Goal: Find specific page/section: Find specific page/section

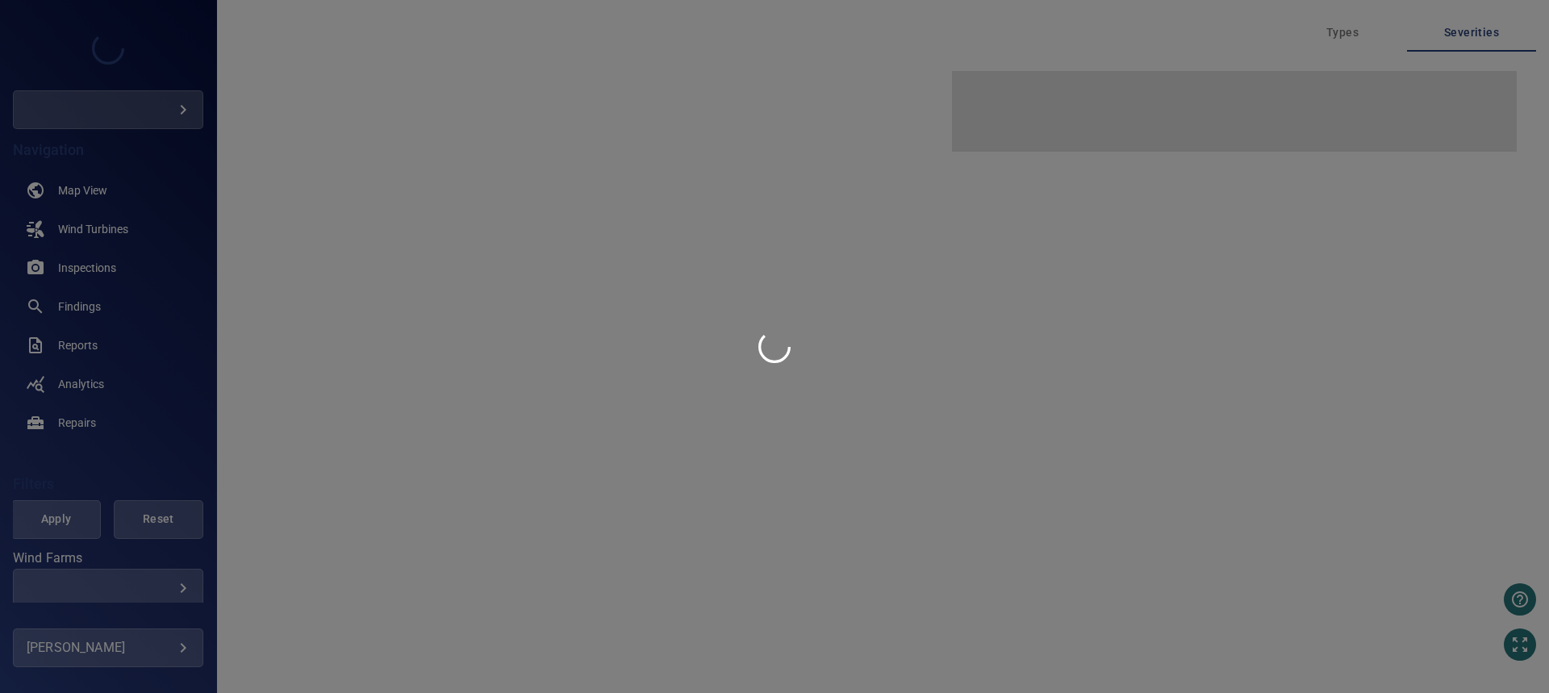
type input "****"
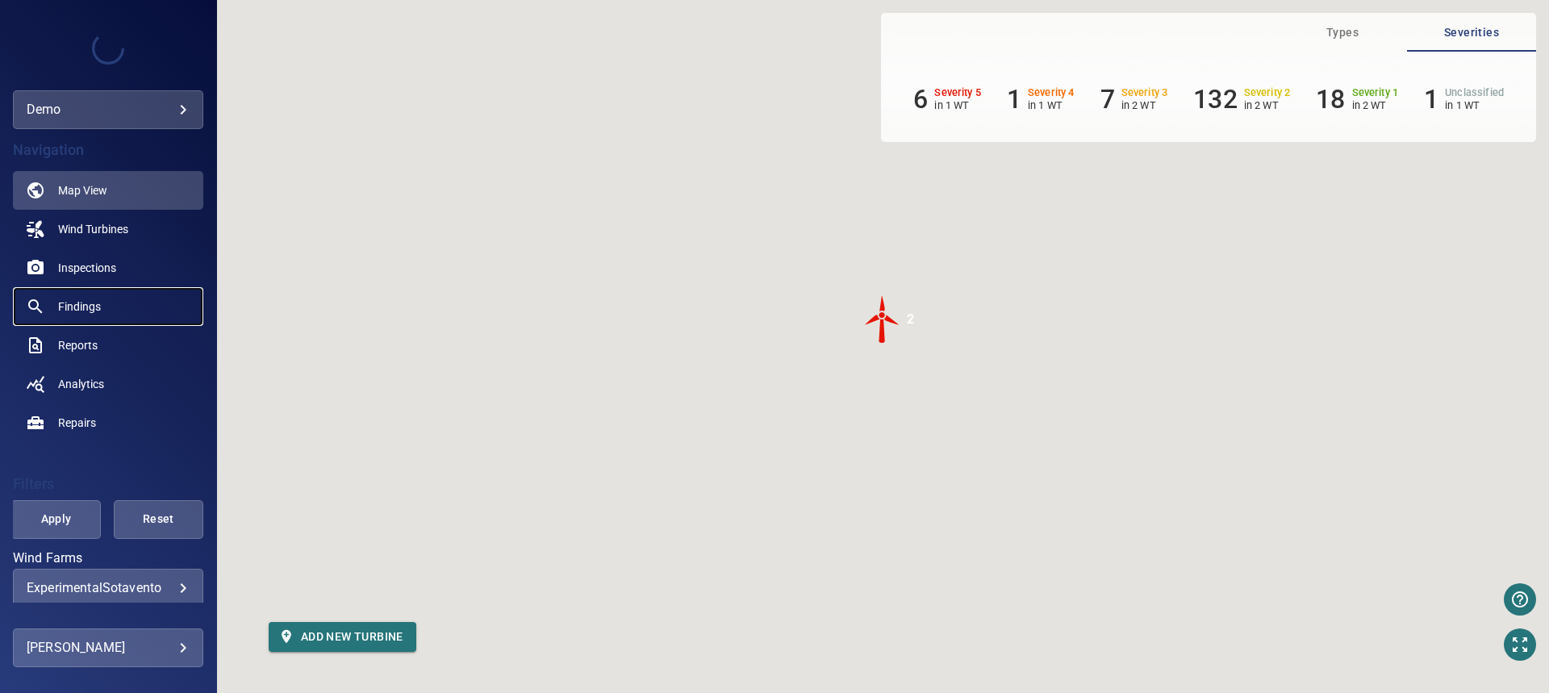
click at [90, 314] on span "Findings" at bounding box center [79, 306] width 43 height 16
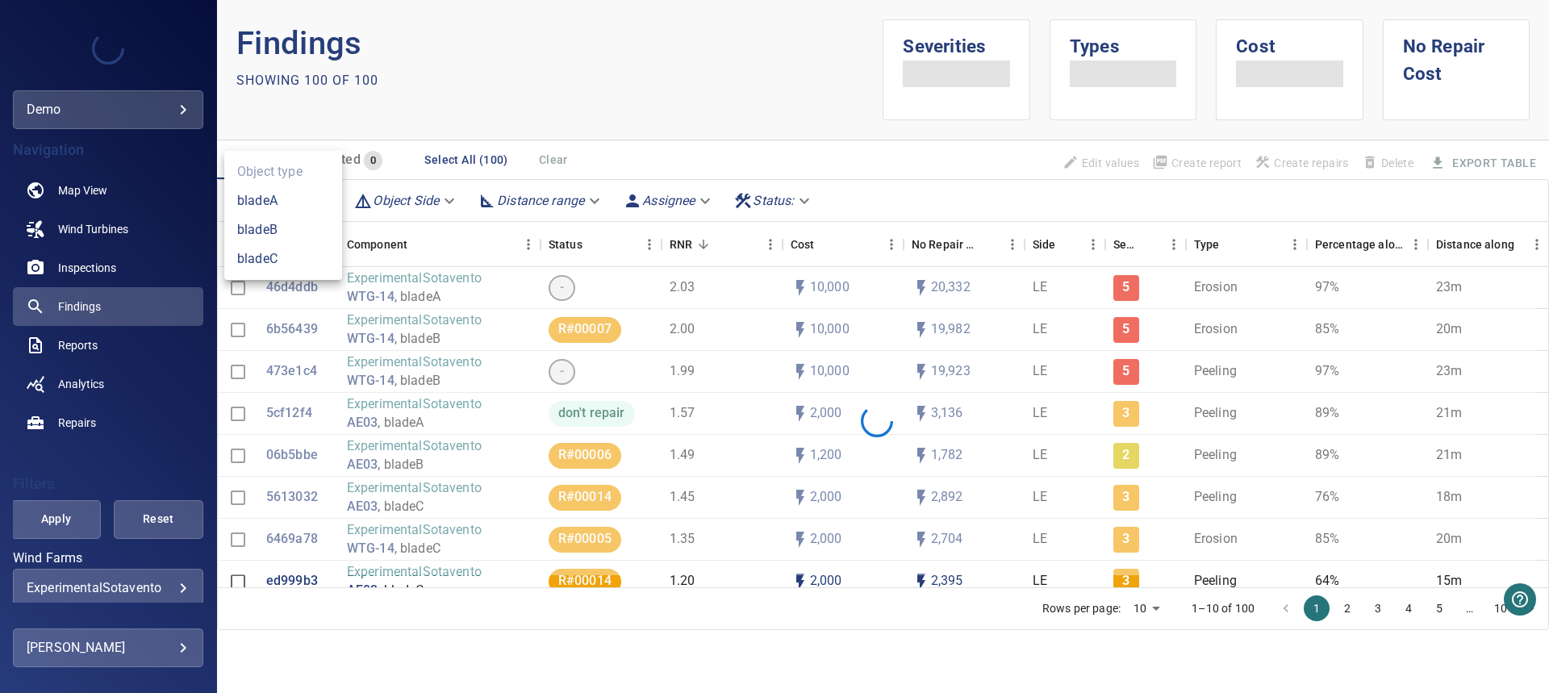
click at [324, 202] on body "**********" at bounding box center [774, 346] width 1549 height 693
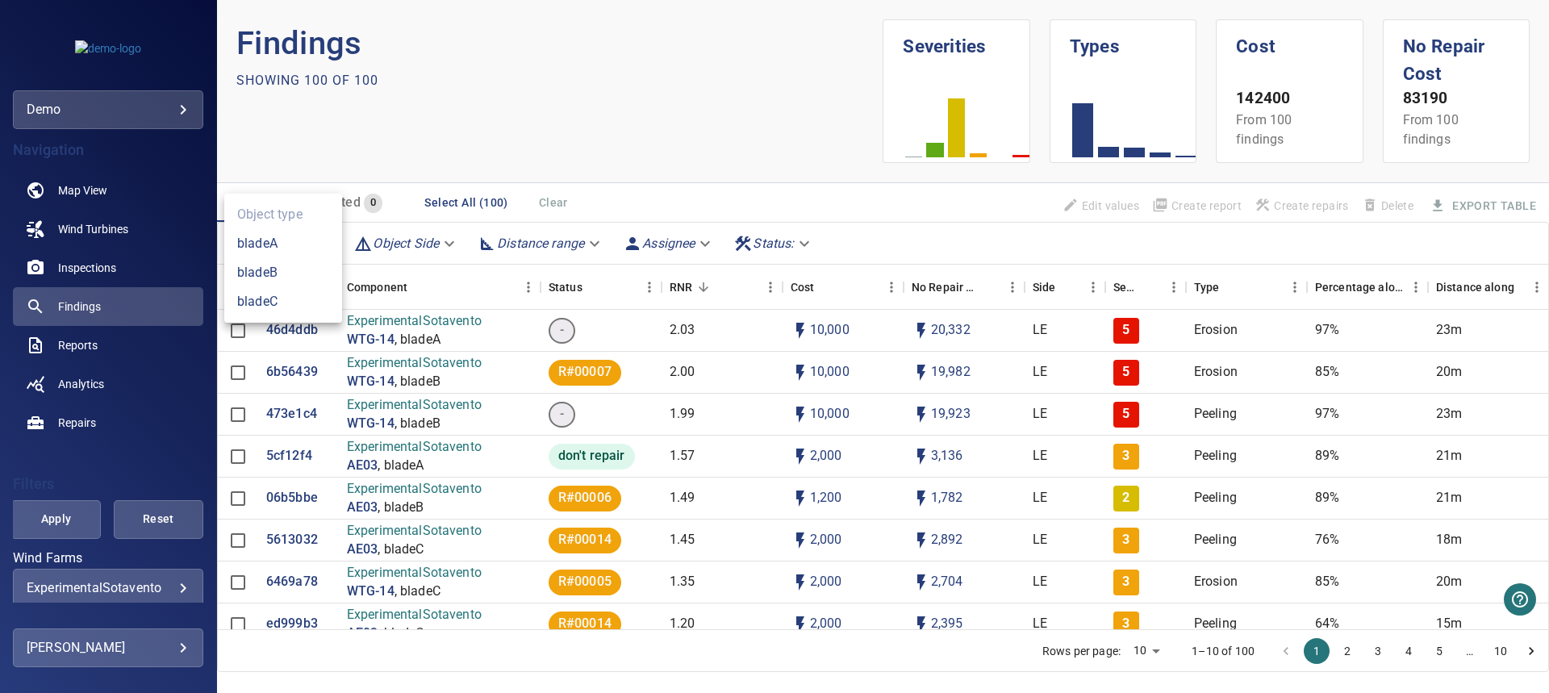
click at [649, 208] on div at bounding box center [774, 346] width 1549 height 693
click at [325, 287] on icon "Menu" at bounding box center [327, 287] width 16 height 16
click at [283, 315] on span "Manage columns" at bounding box center [253, 320] width 145 height 19
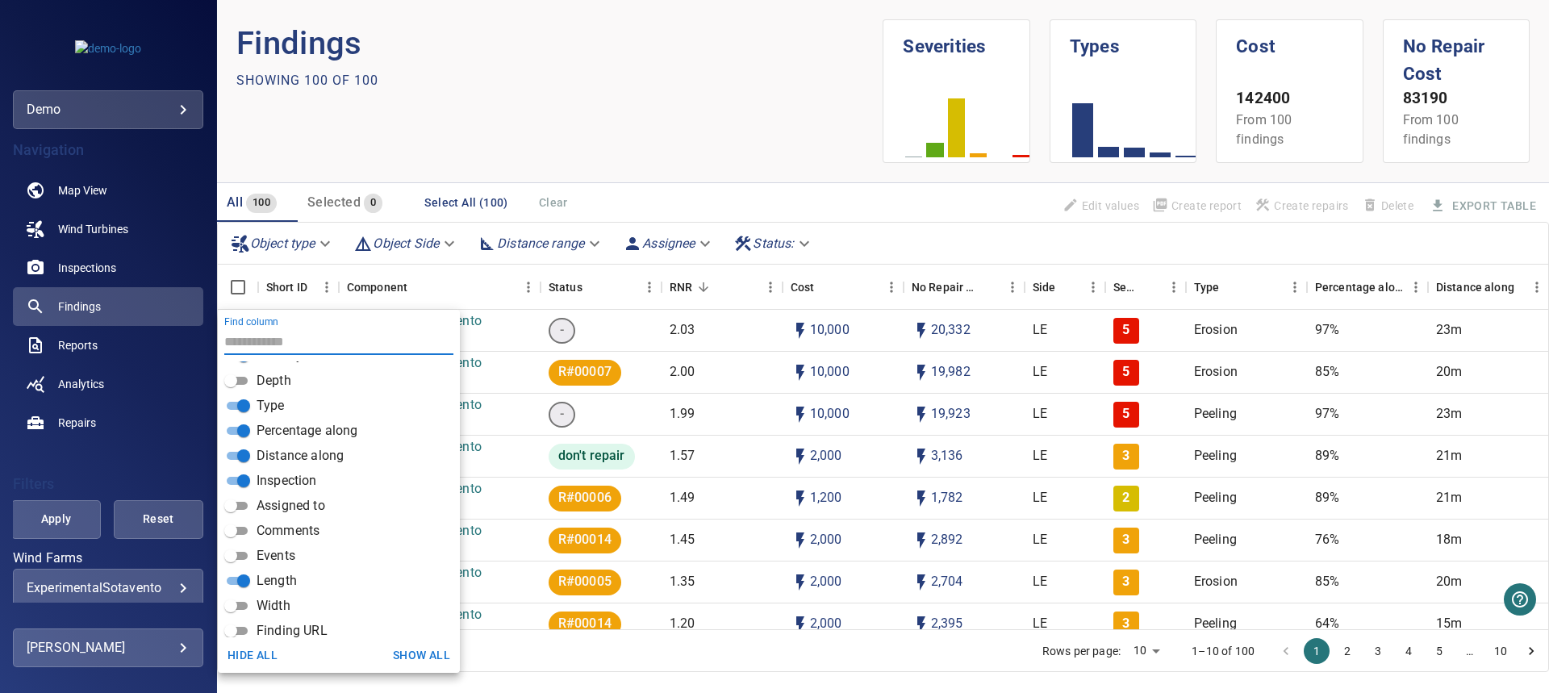
scroll to position [387, 0]
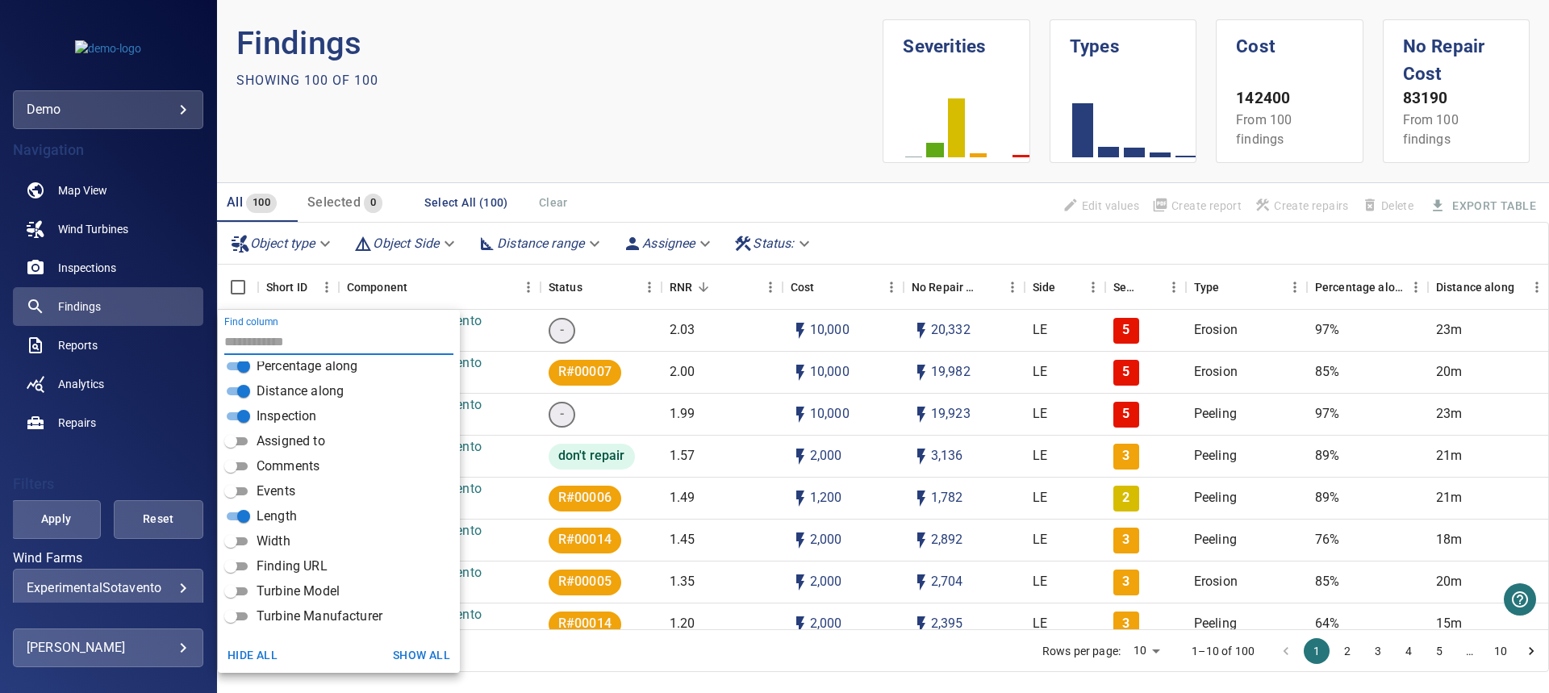
click at [471, 94] on section "Findings Showing 100 of 100" at bounding box center [559, 91] width 647 height 144
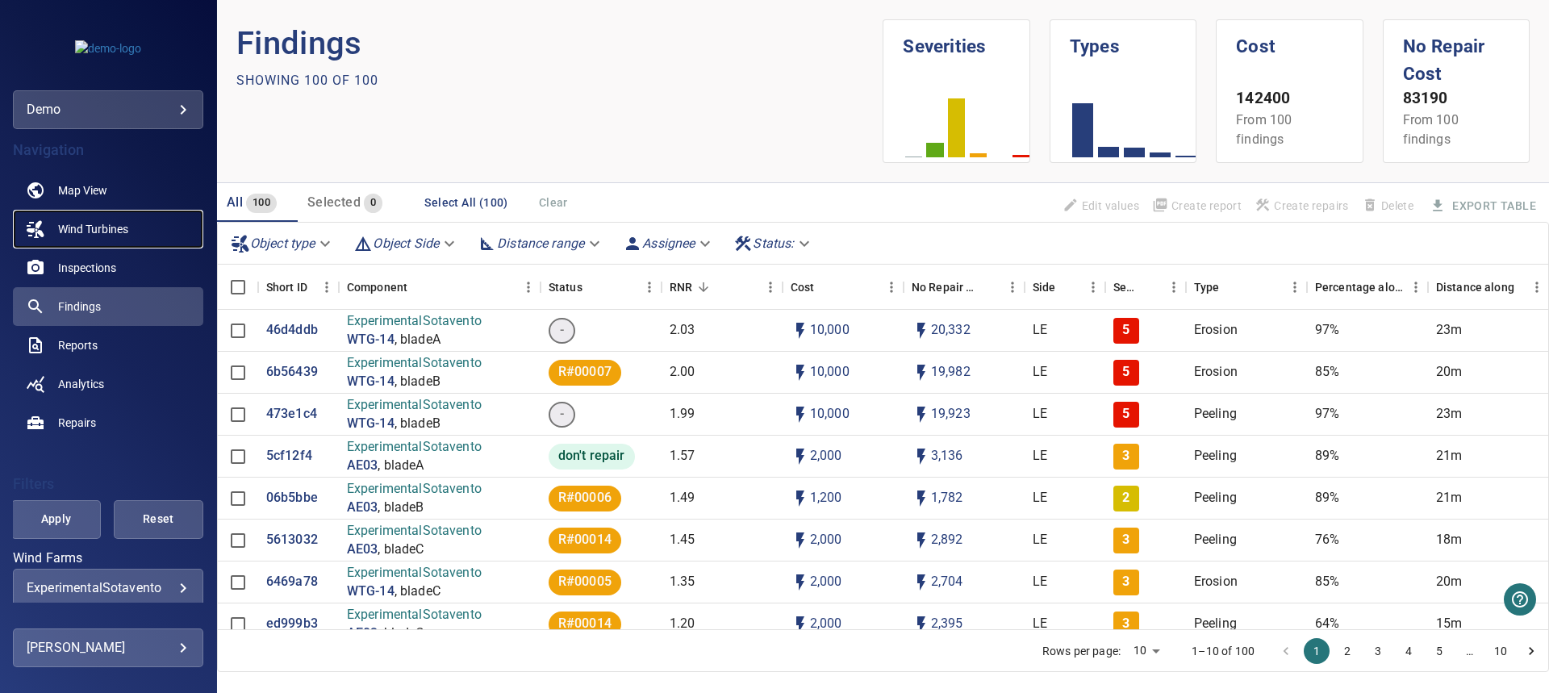
click at [109, 227] on span "Wind Turbines" at bounding box center [93, 229] width 70 height 16
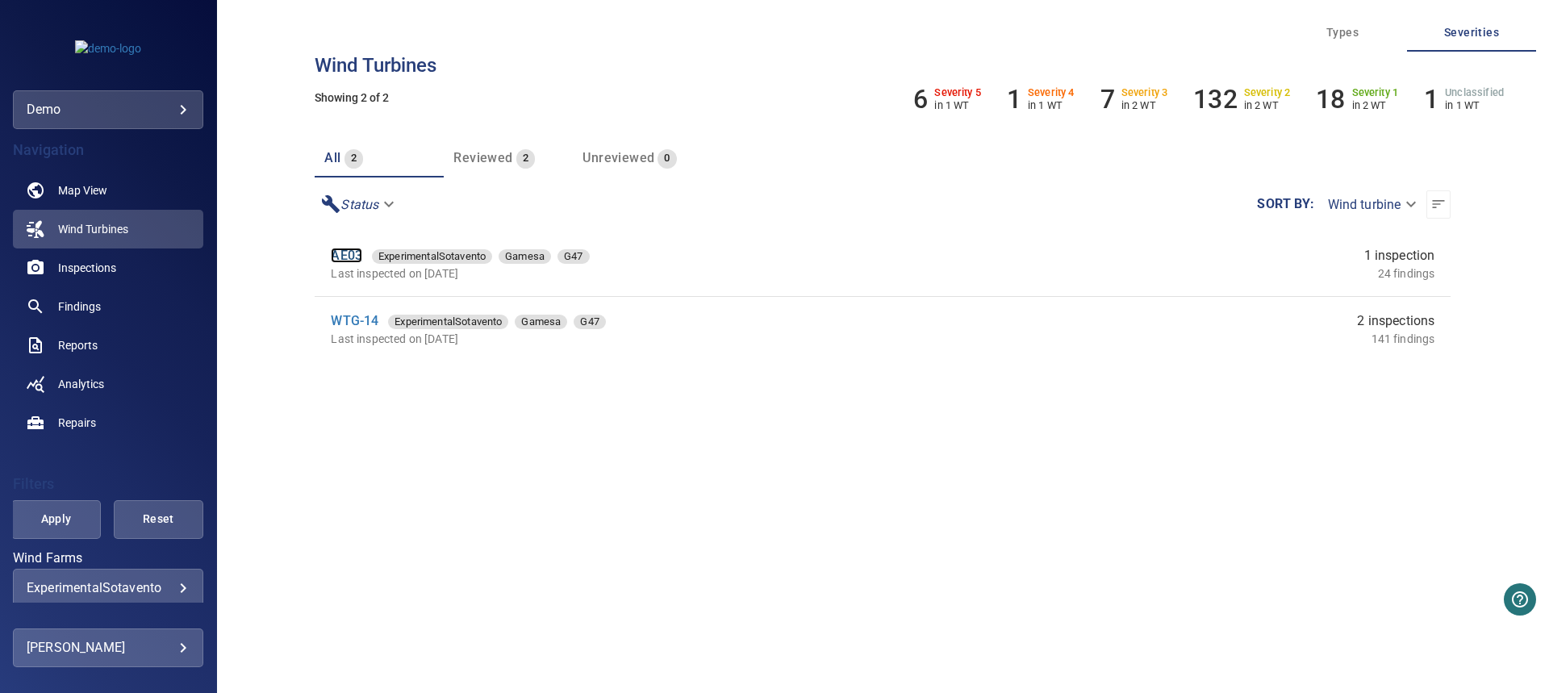
click at [342, 257] on link "AE03" at bounding box center [346, 255] width 31 height 15
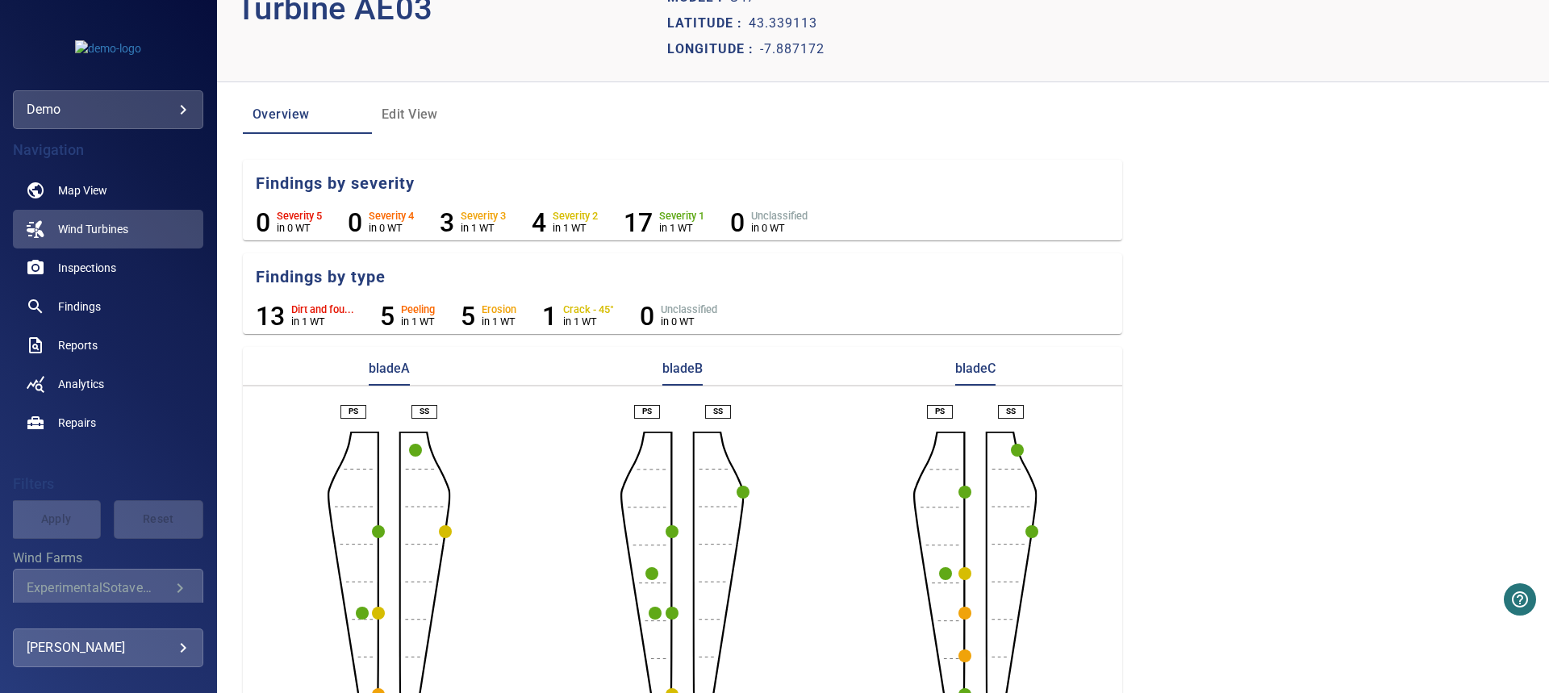
scroll to position [127, 0]
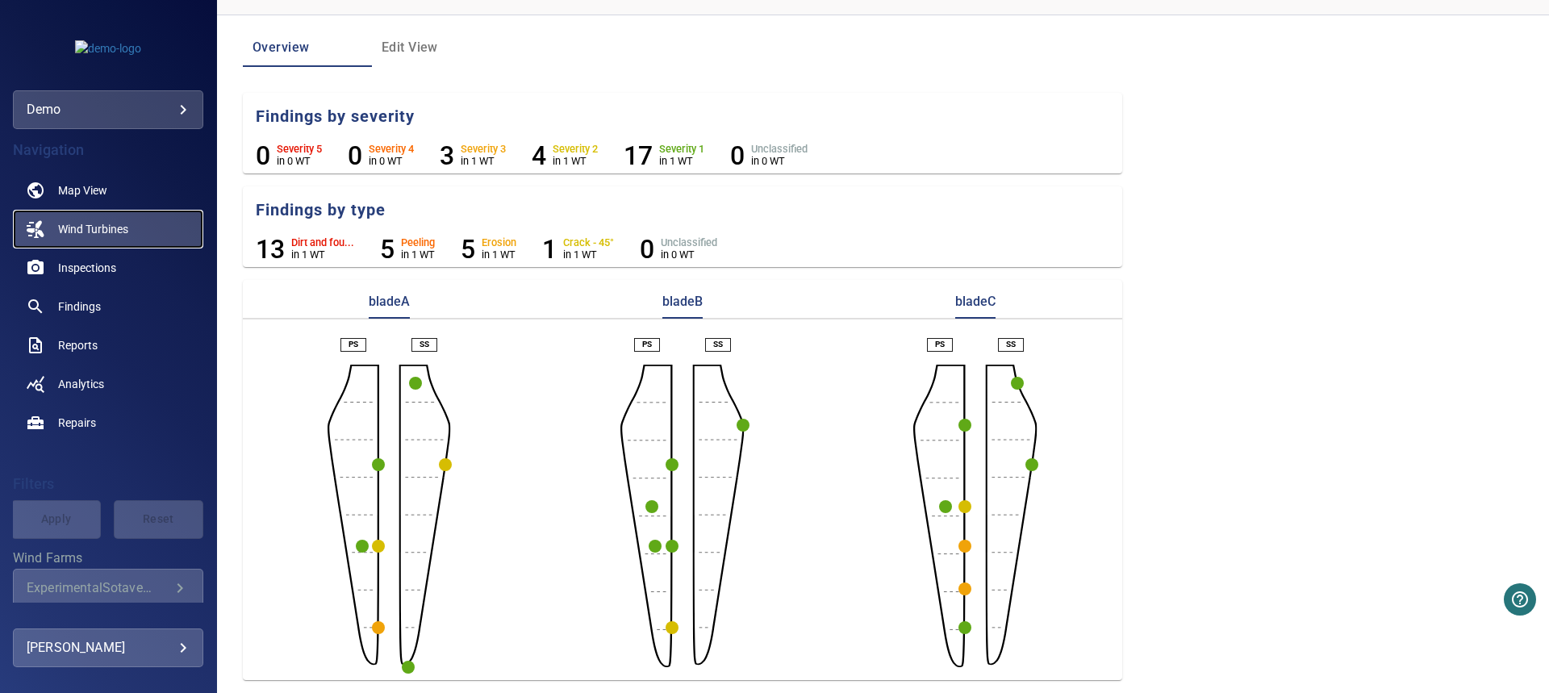
click at [100, 229] on span "Wind Turbines" at bounding box center [93, 229] width 70 height 16
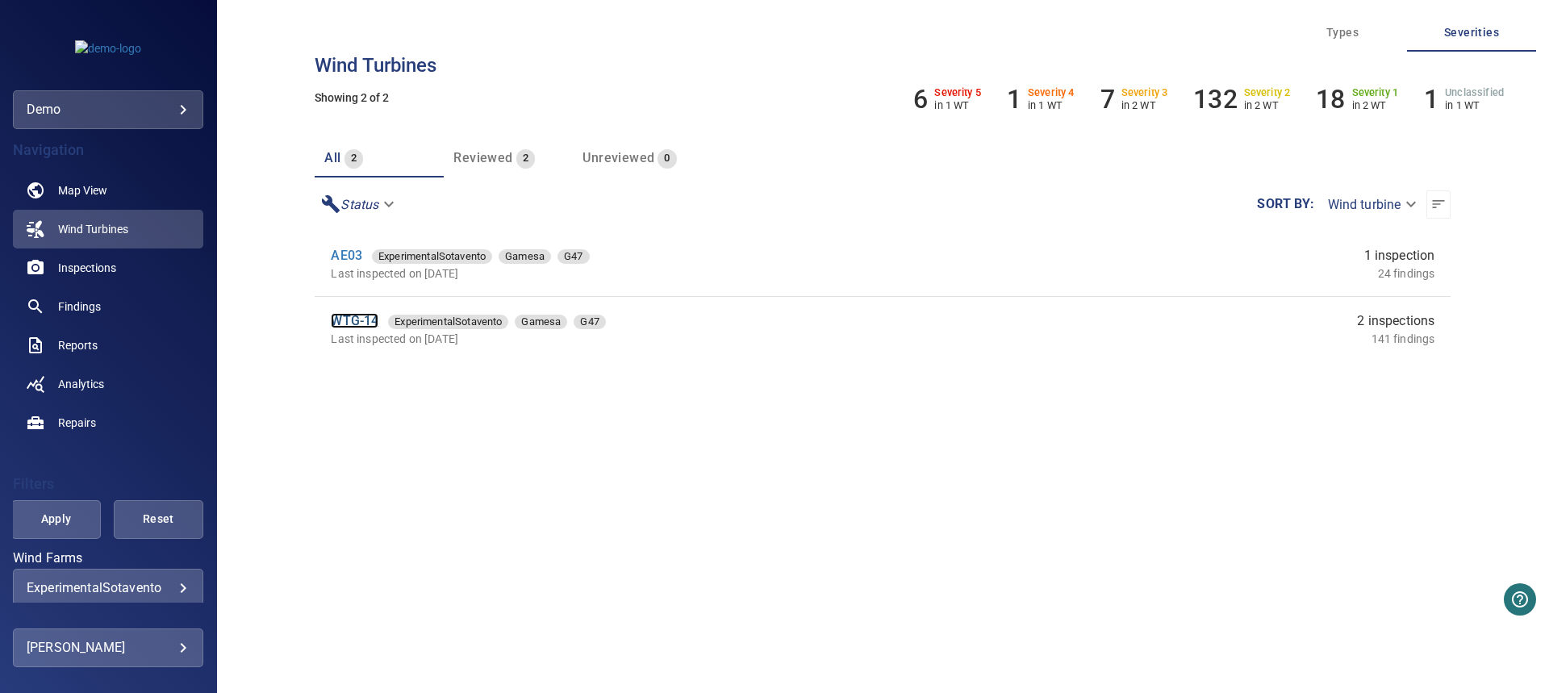
click at [353, 318] on link "WTG-14" at bounding box center [355, 320] width 48 height 15
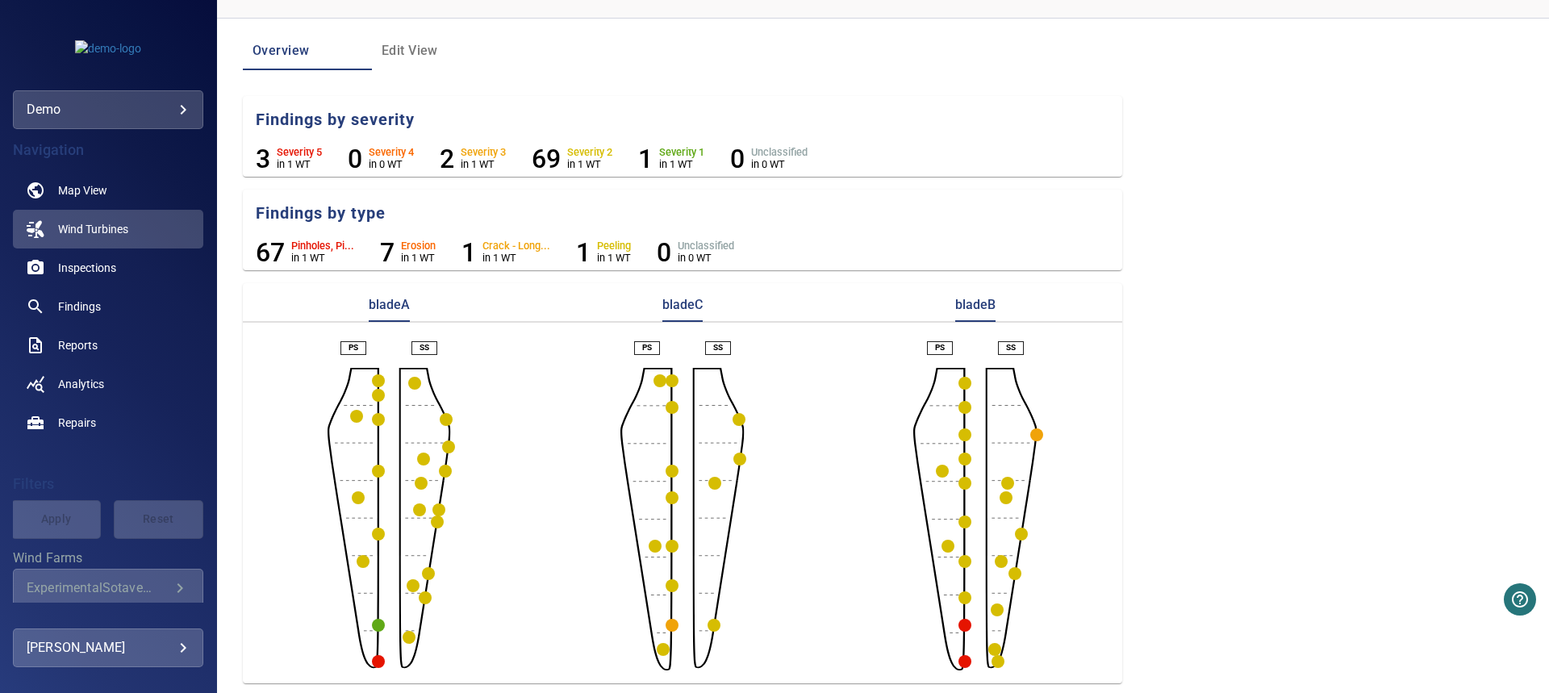
scroll to position [127, 0]
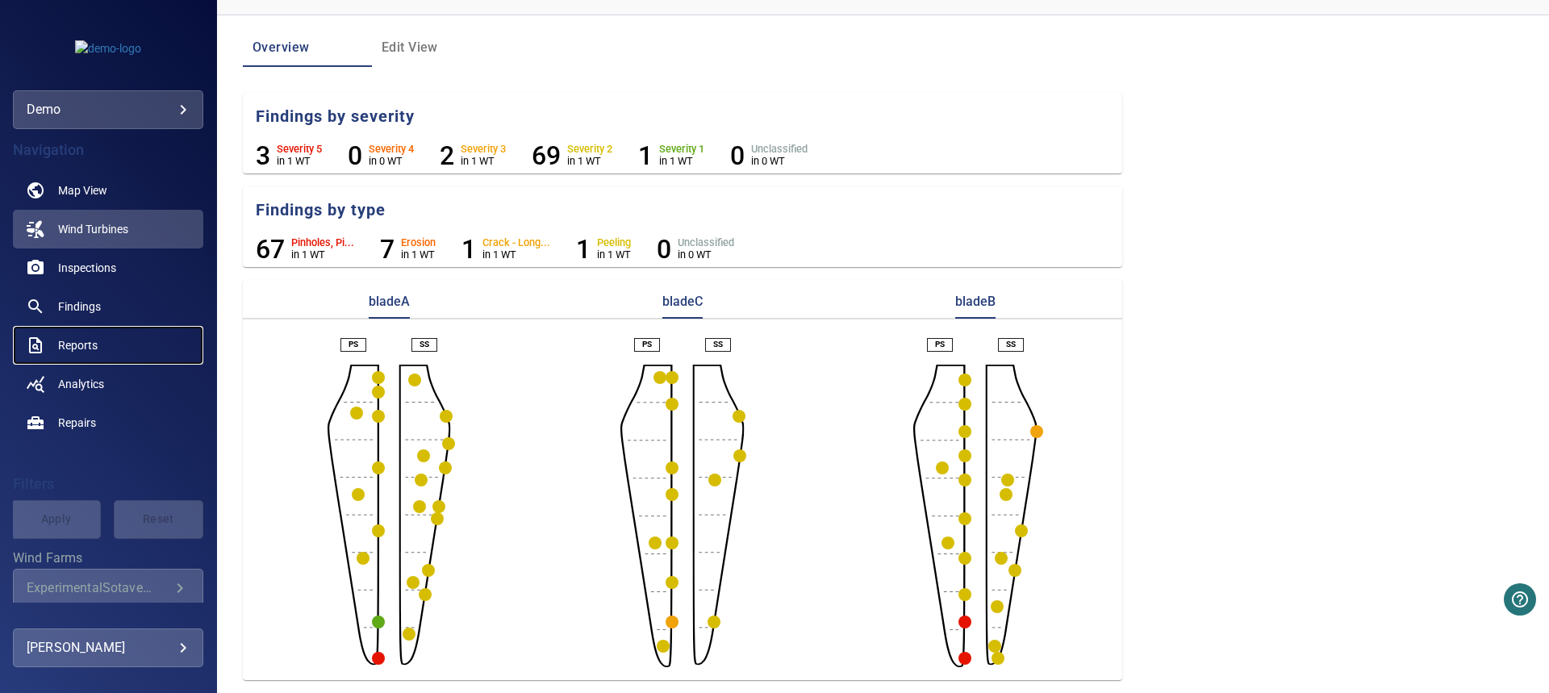
click at [109, 349] on link "Reports" at bounding box center [108, 345] width 190 height 39
